Goal: Check status: Check status

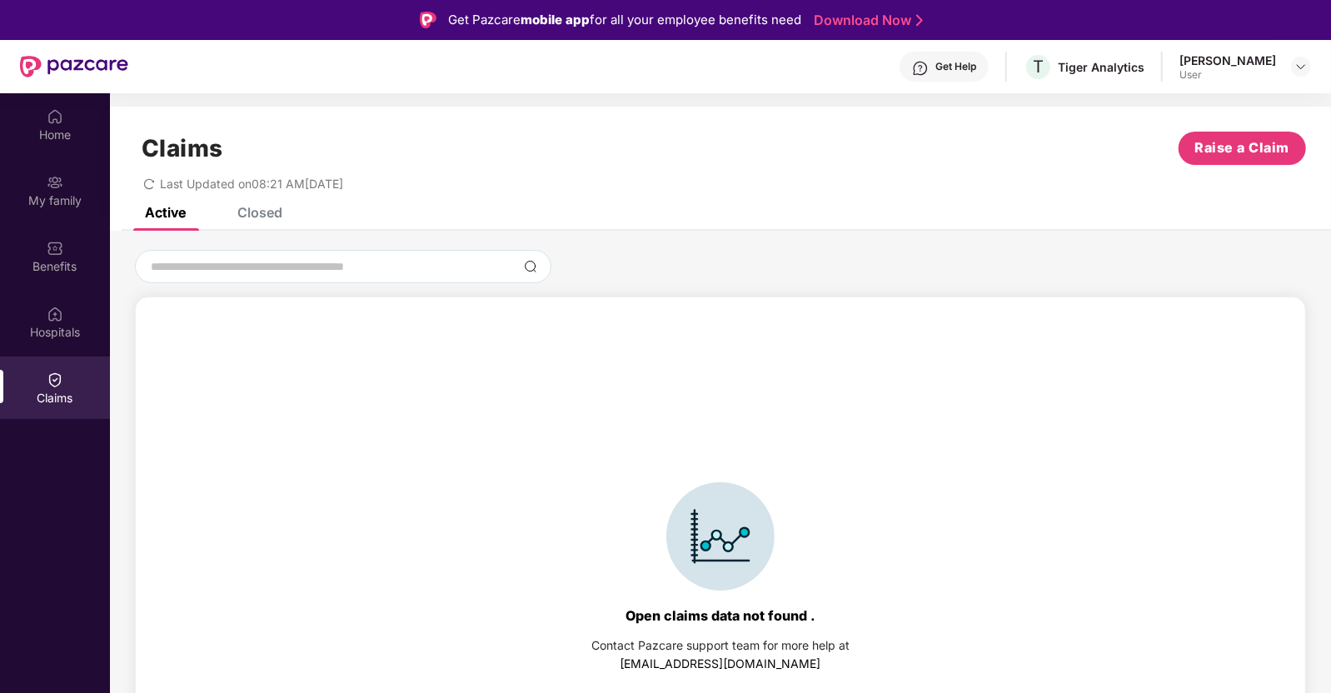
click at [277, 211] on div "Closed" at bounding box center [259, 212] width 45 height 17
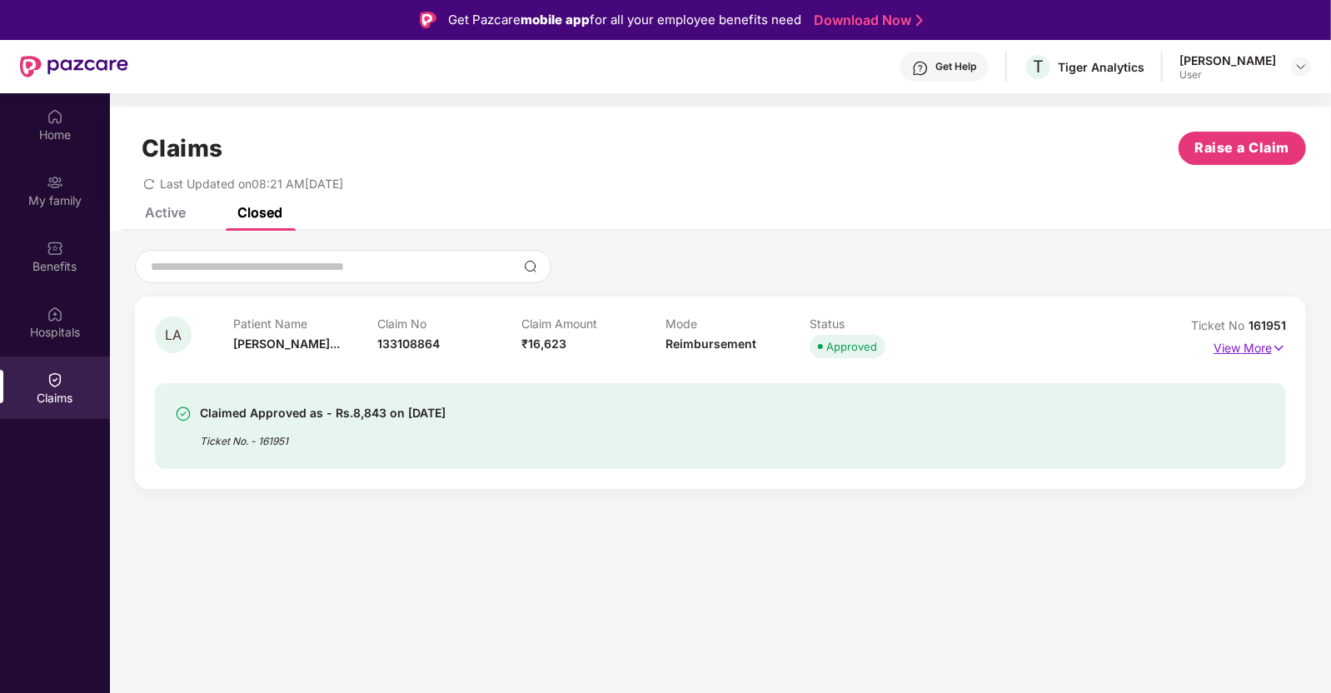
click at [1239, 351] on p "View More" at bounding box center [1249, 346] width 72 height 22
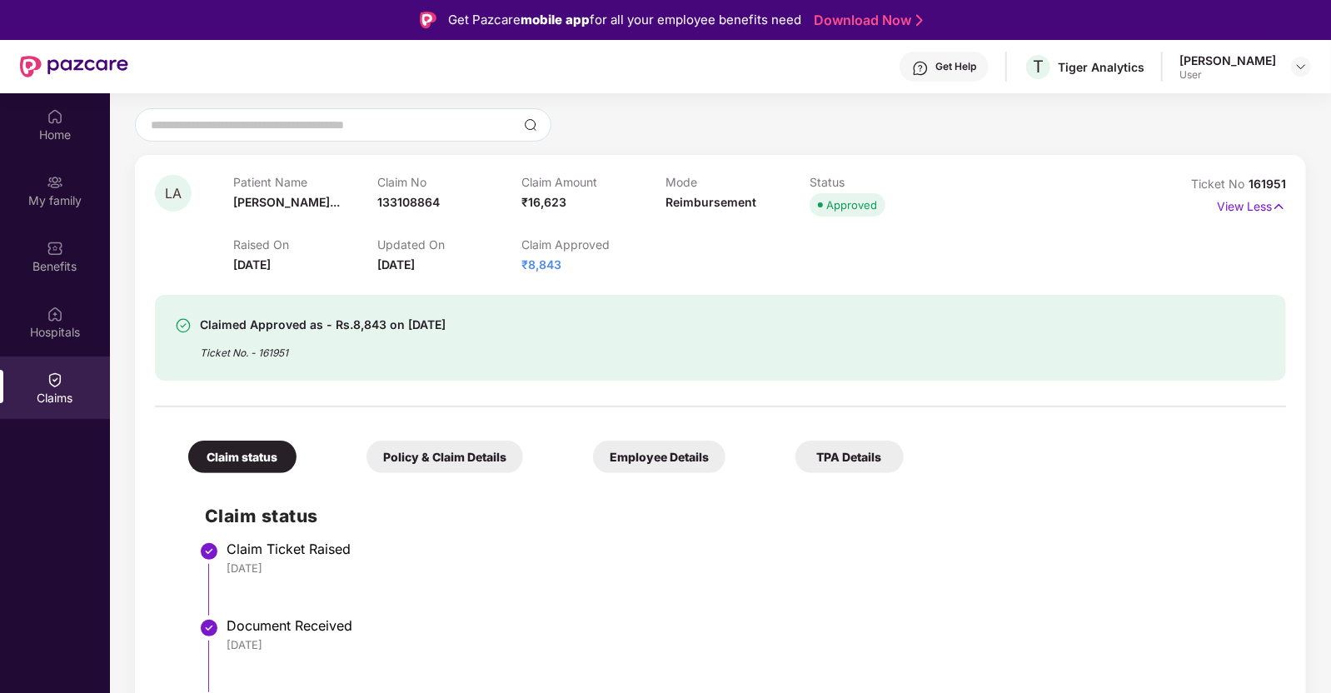
scroll to position [207, 0]
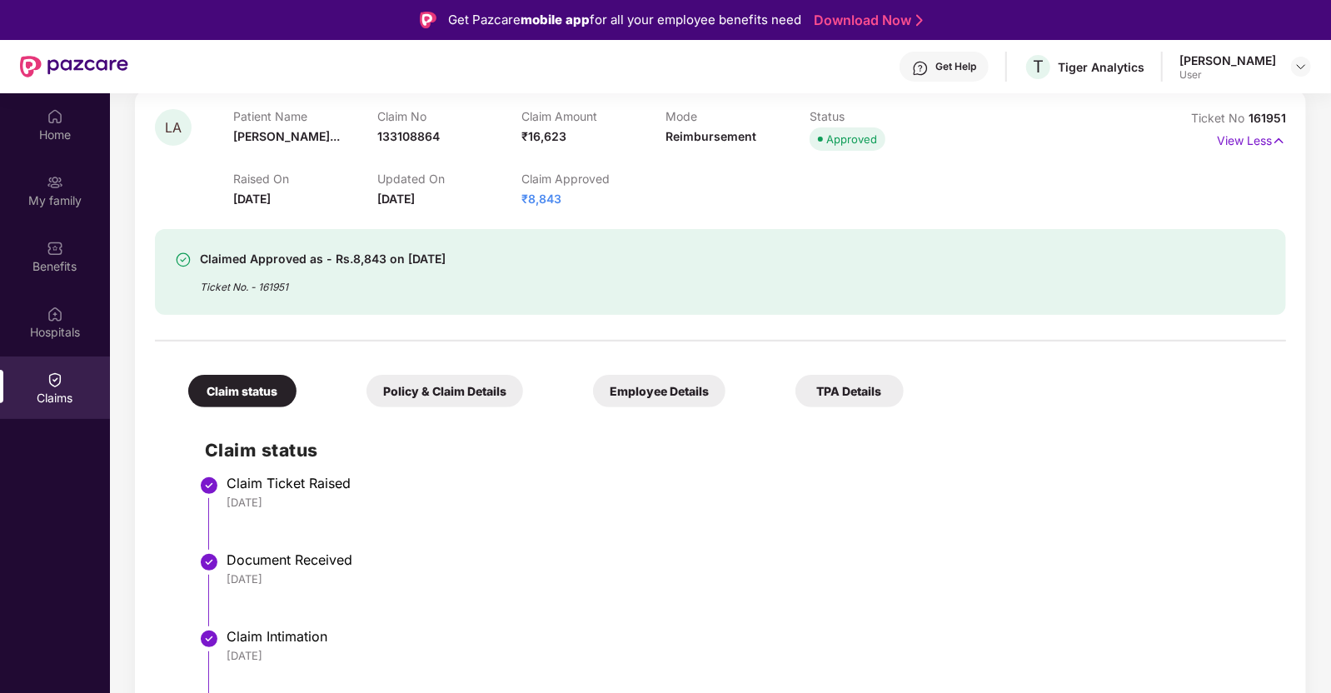
click at [387, 387] on div "Policy & Claim Details" at bounding box center [444, 391] width 157 height 32
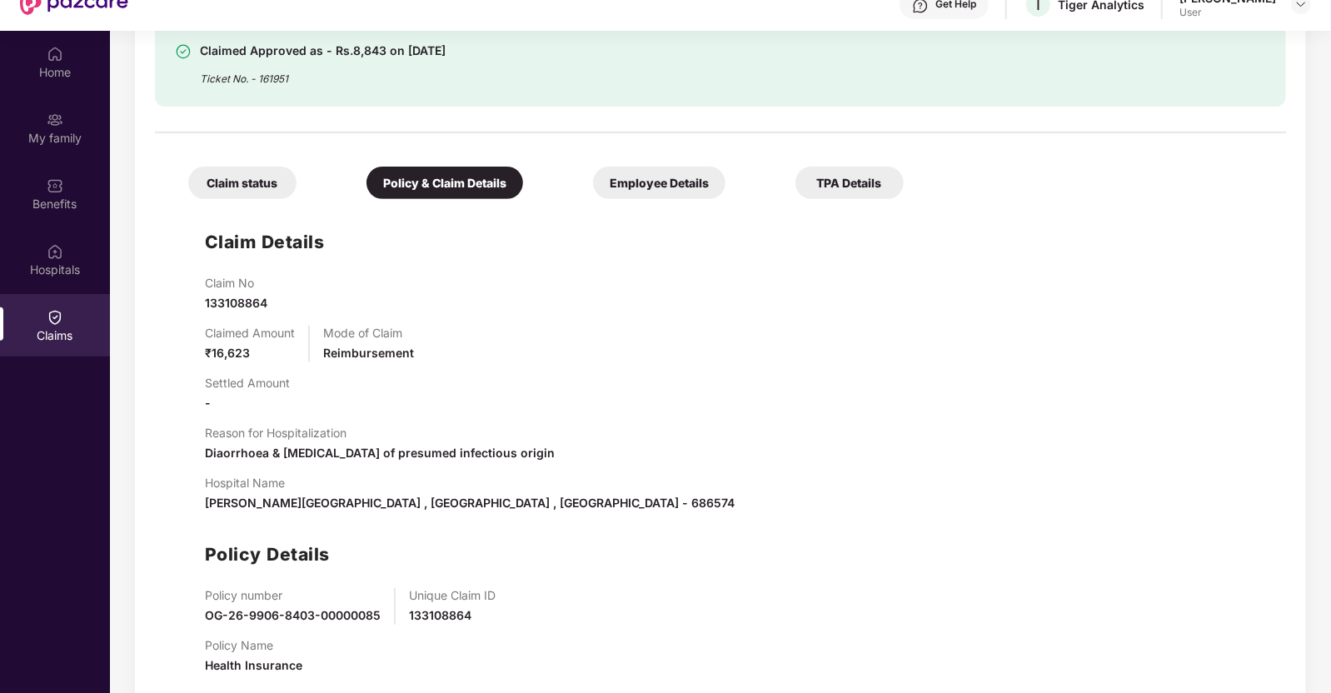
scroll to position [92, 0]
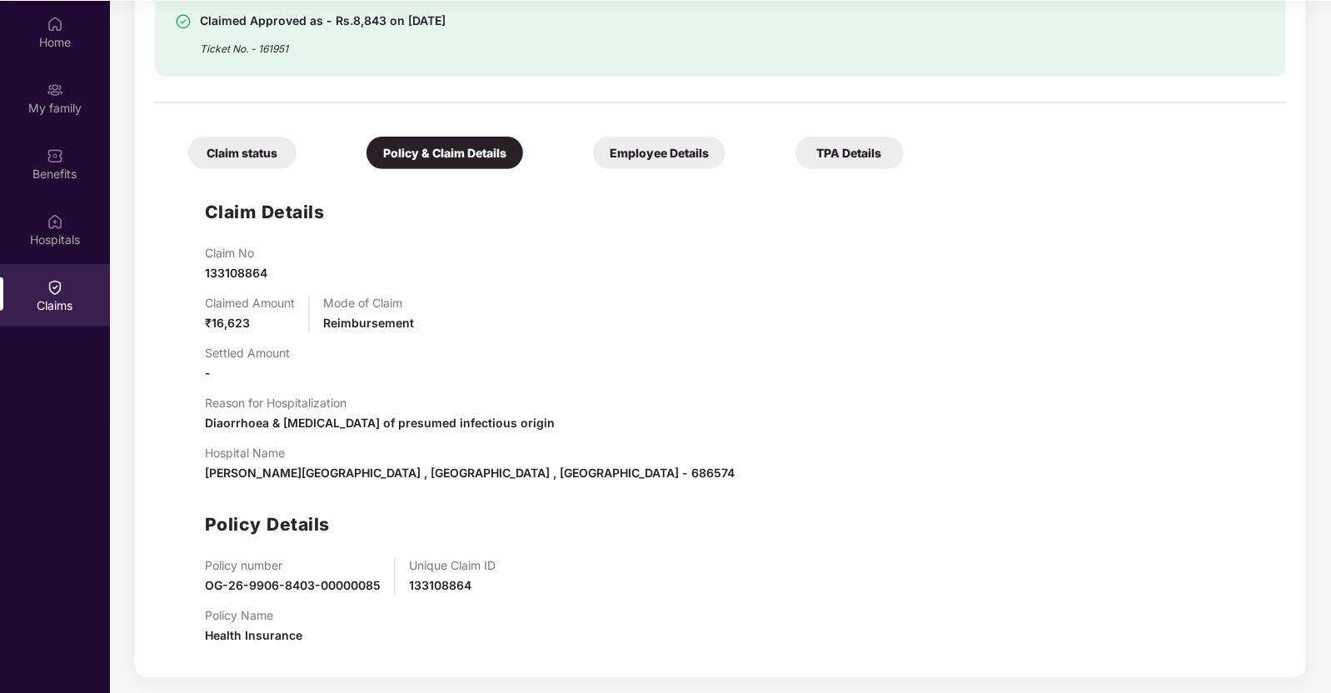
click at [593, 147] on div "Employee Details" at bounding box center [659, 153] width 132 height 32
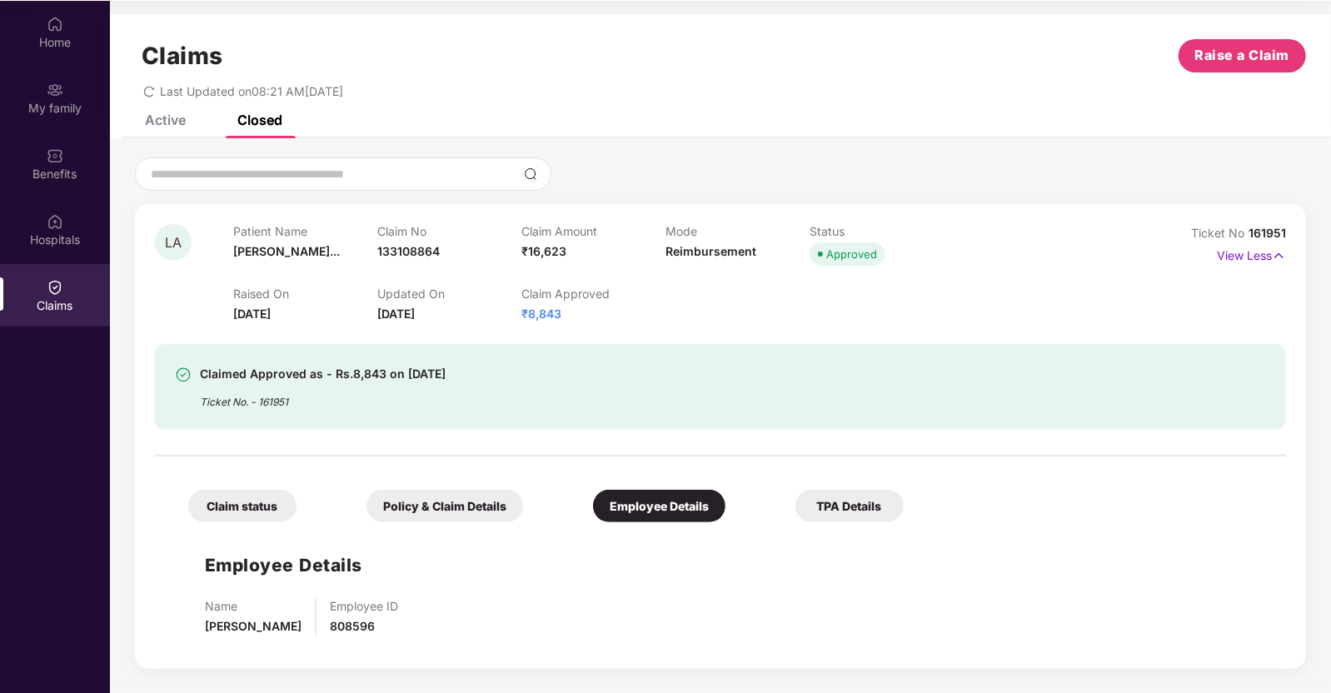
click at [795, 510] on div "TPA Details" at bounding box center [849, 506] width 108 height 32
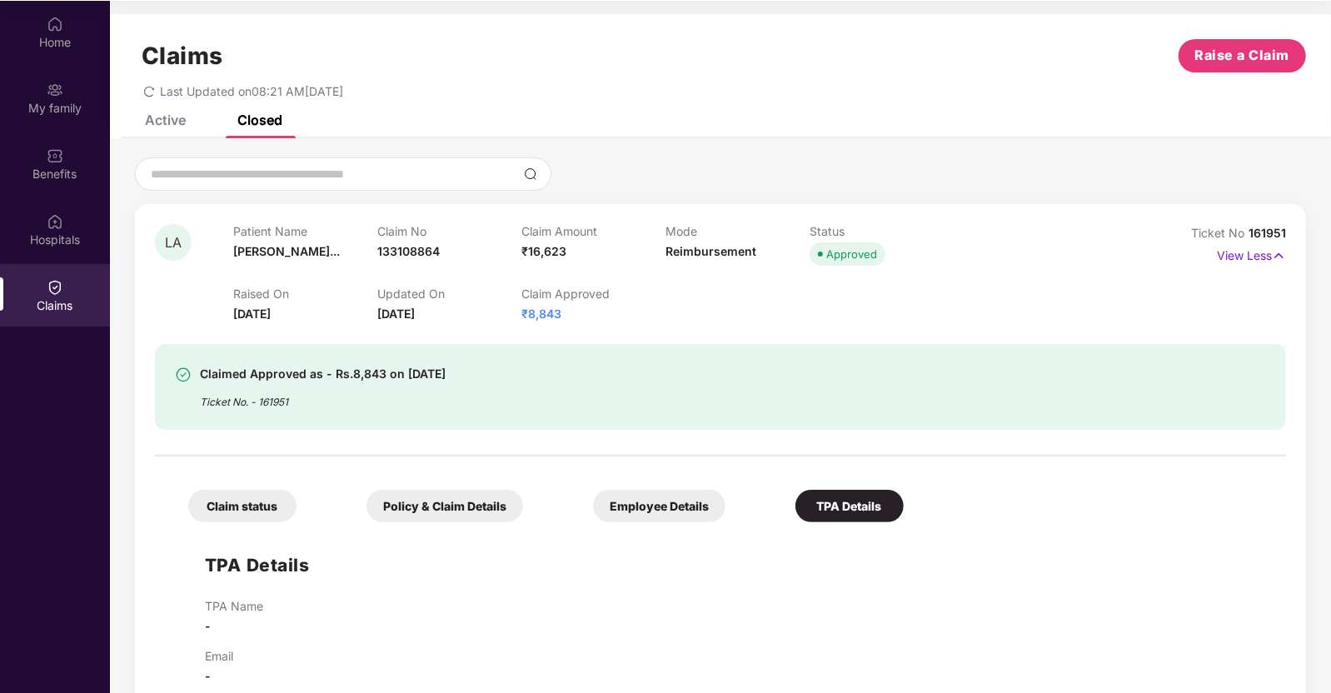
click at [593, 502] on div "Employee Details" at bounding box center [659, 506] width 132 height 32
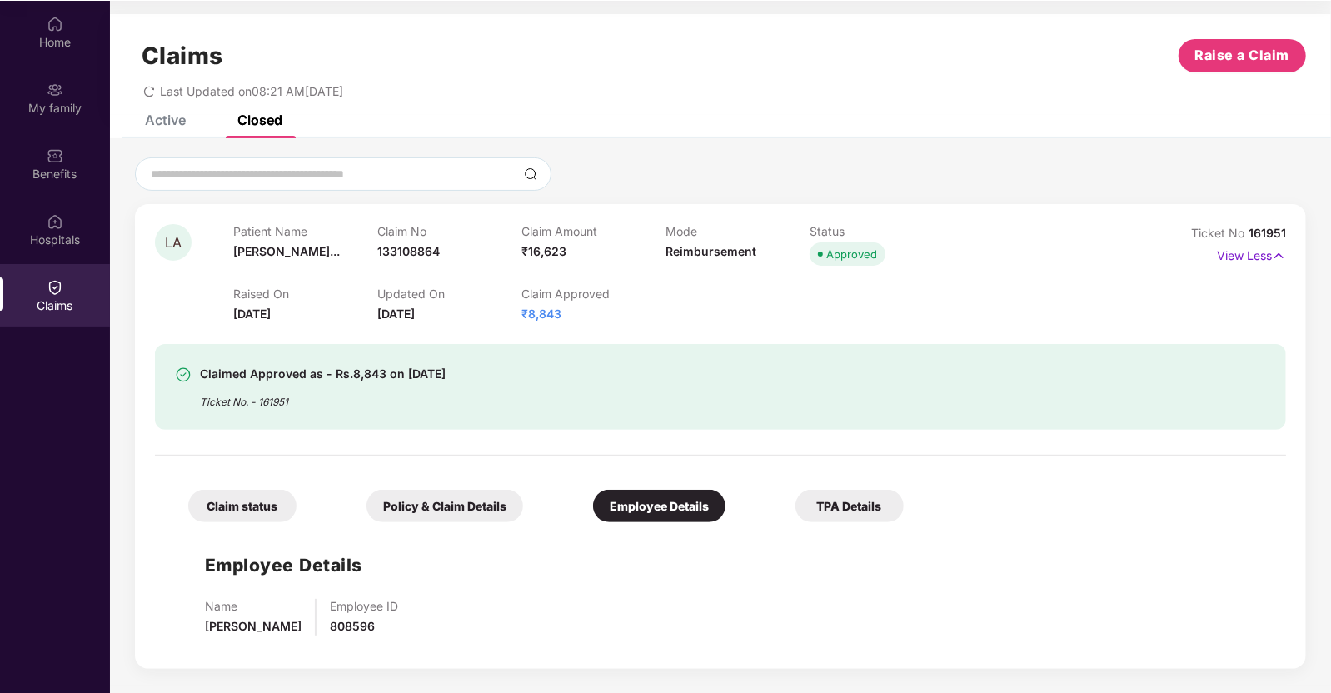
click at [419, 500] on div "Policy & Claim Details" at bounding box center [444, 506] width 157 height 32
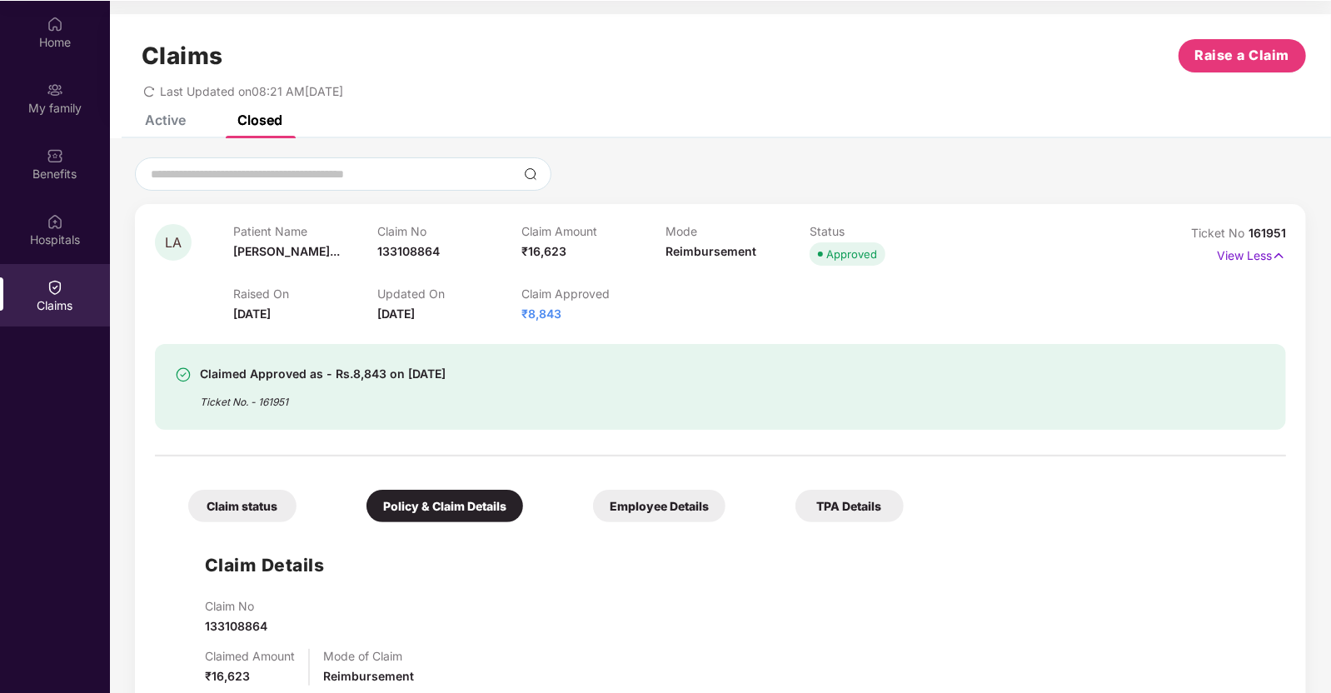
click at [233, 503] on div "Claim status" at bounding box center [242, 506] width 108 height 32
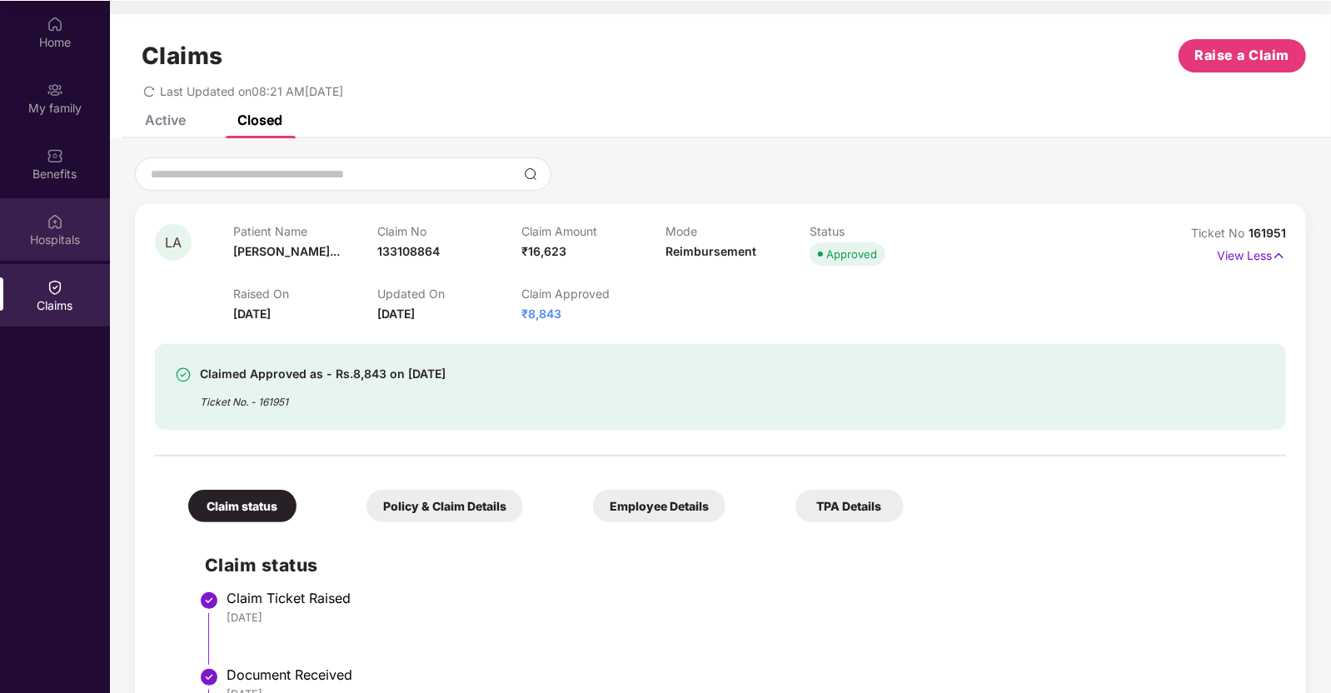
click at [72, 233] on div "Hospitals" at bounding box center [55, 239] width 110 height 17
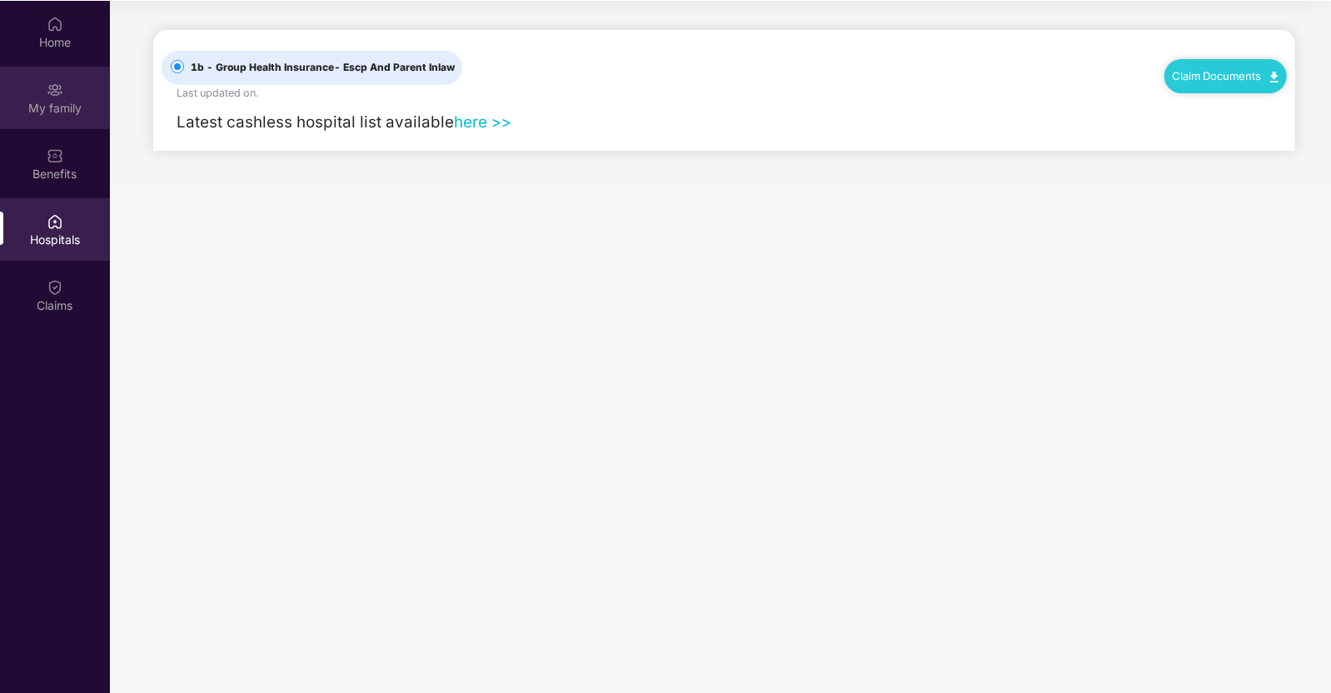
click at [58, 100] on div "My family" at bounding box center [55, 108] width 110 height 17
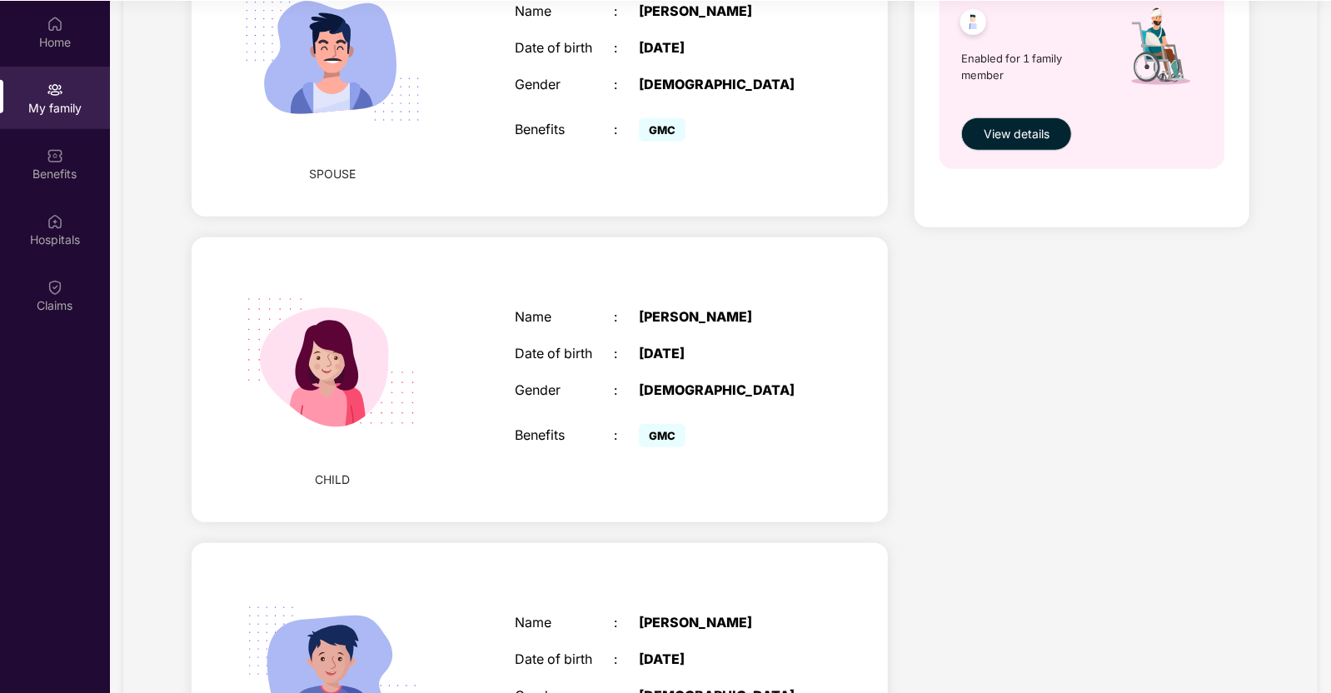
scroll to position [625, 0]
